Goal: Task Accomplishment & Management: Use online tool/utility

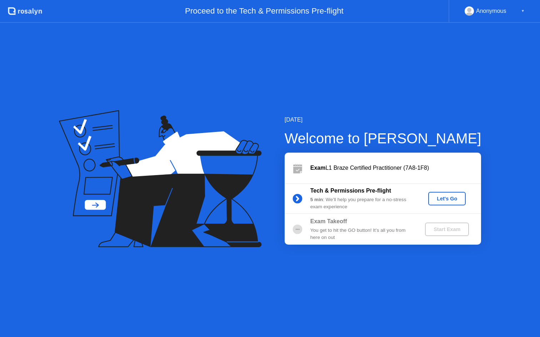
click at [447, 200] on div "Let's Go" at bounding box center [447, 199] width 32 height 6
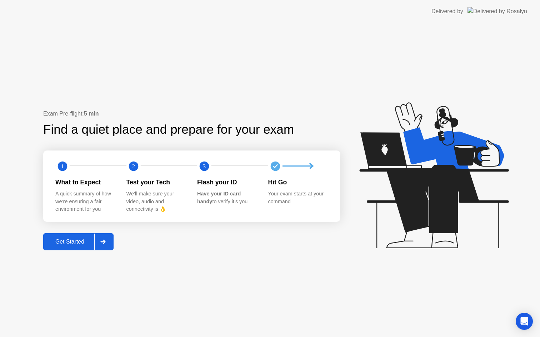
click at [78, 242] on div "Get Started" at bounding box center [69, 242] width 49 height 6
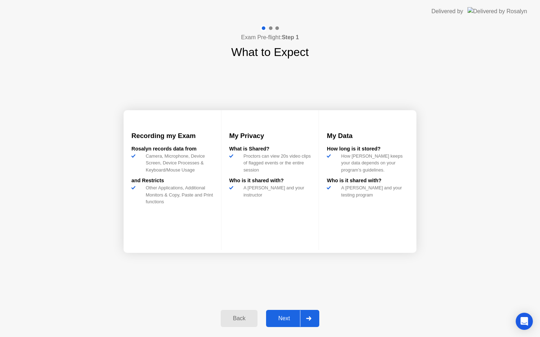
click at [285, 316] on div "Next" at bounding box center [284, 319] width 32 height 6
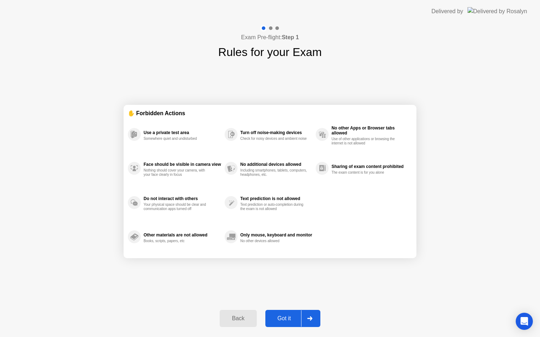
click at [287, 323] on button "Got it" at bounding box center [292, 318] width 55 height 17
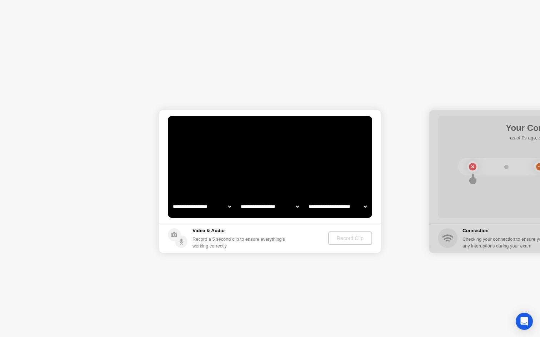
select select "**********"
select select "*******"
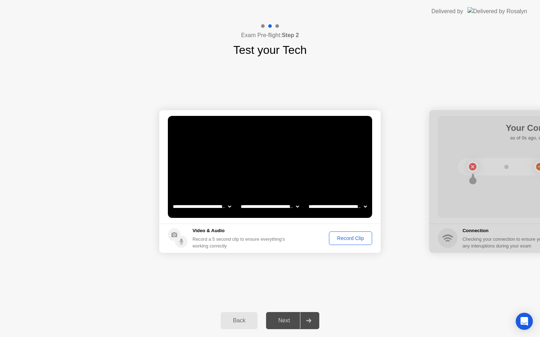
click at [359, 240] on div "Record Clip" at bounding box center [350, 239] width 38 height 6
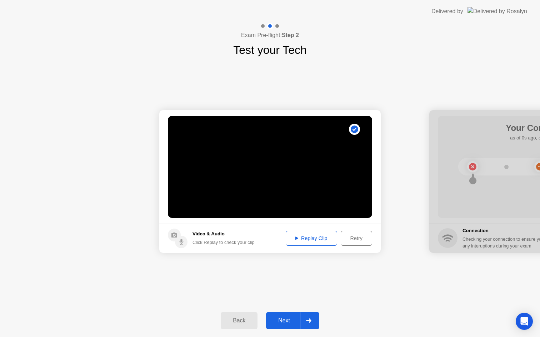
click at [312, 241] on div "Replay Clip" at bounding box center [311, 239] width 46 height 6
click at [288, 320] on div "Next" at bounding box center [284, 321] width 32 height 6
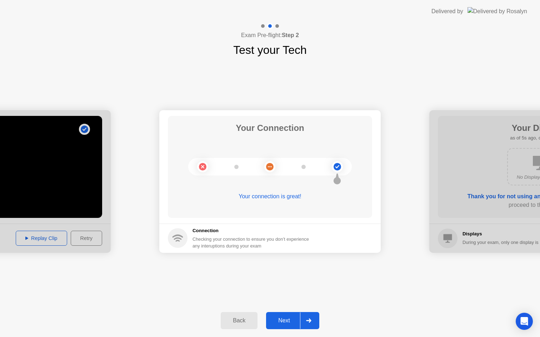
click at [285, 319] on div "Next" at bounding box center [284, 321] width 32 height 6
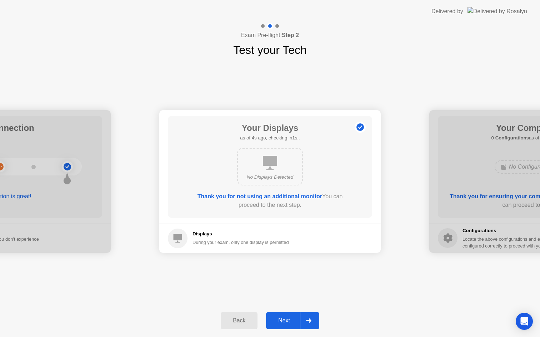
click at [286, 319] on div "Next" at bounding box center [284, 321] width 32 height 6
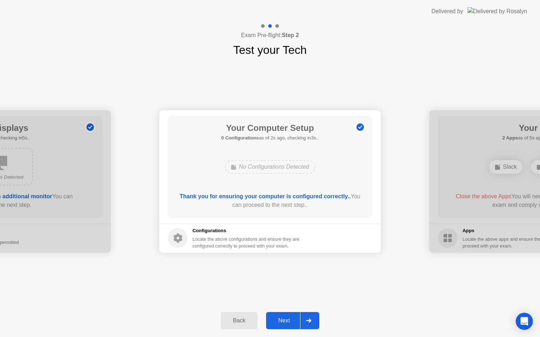
click at [282, 322] on div "Next" at bounding box center [284, 321] width 32 height 6
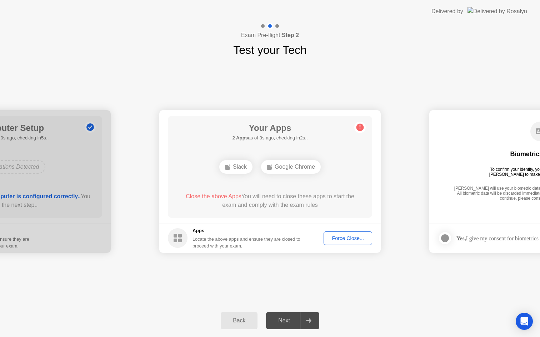
click at [340, 239] on div "Force Close..." at bounding box center [348, 239] width 44 height 6
click at [339, 236] on div "Force Close..." at bounding box center [348, 239] width 44 height 6
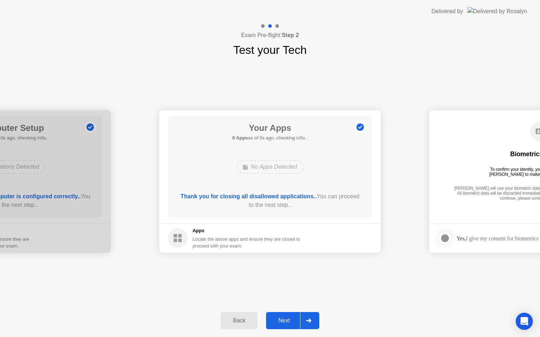
click at [287, 328] on button "Next" at bounding box center [292, 320] width 53 height 17
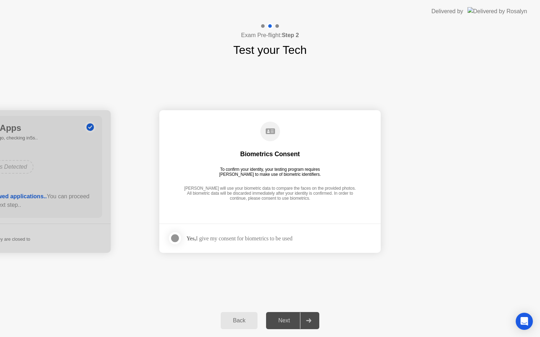
click at [288, 320] on div "Next" at bounding box center [284, 321] width 32 height 6
click at [293, 321] on div "Next" at bounding box center [284, 321] width 32 height 6
click at [178, 242] on div at bounding box center [175, 238] width 9 height 9
click at [296, 320] on div "Next" at bounding box center [284, 321] width 32 height 6
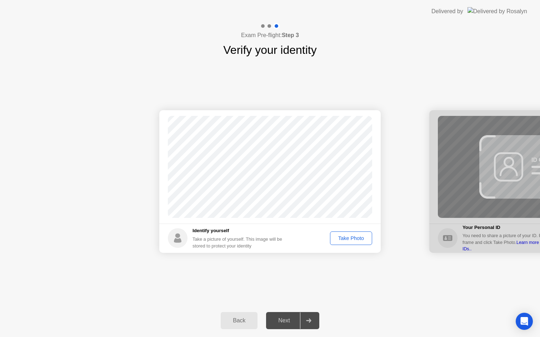
click at [347, 239] on div "Take Photo" at bounding box center [350, 239] width 37 height 6
click at [278, 321] on div "Next" at bounding box center [284, 321] width 32 height 6
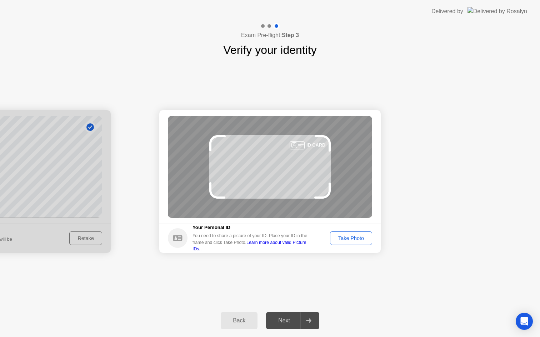
click at [347, 238] on div "Take Photo" at bounding box center [350, 239] width 37 height 6
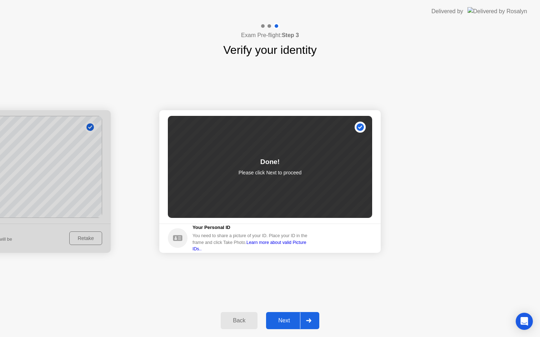
click at [282, 320] on div "Next" at bounding box center [284, 321] width 32 height 6
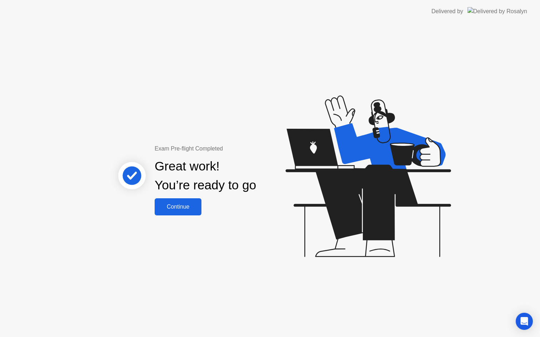
click at [182, 204] on div "Continue" at bounding box center [178, 207] width 42 height 6
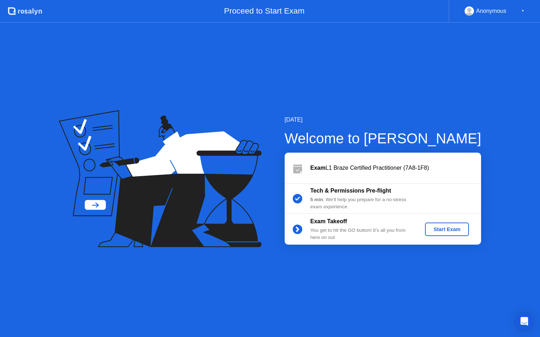
click at [441, 229] on div "Start Exam" at bounding box center [447, 230] width 38 height 6
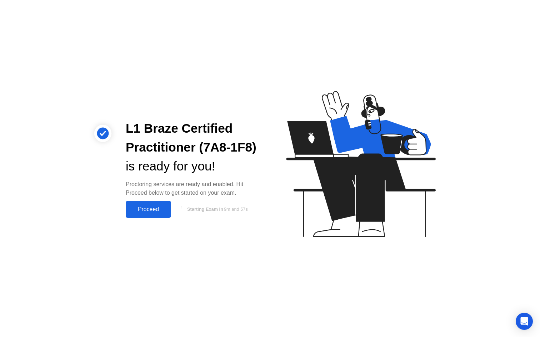
click at [147, 214] on button "Proceed" at bounding box center [148, 209] width 45 height 17
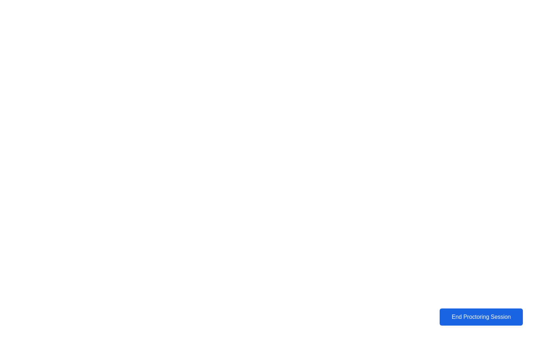
click at [468, 321] on div "End Proctoring Session" at bounding box center [481, 317] width 79 height 6
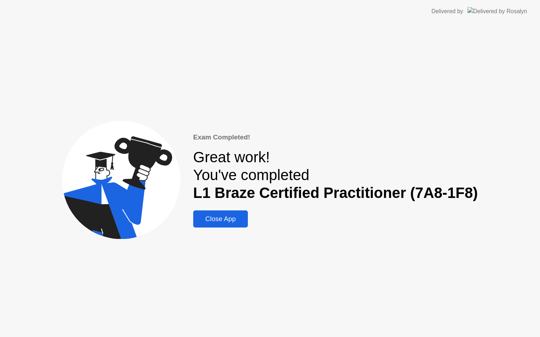
click at [231, 222] on div "Close App" at bounding box center [220, 219] width 50 height 8
